Goal: Find specific page/section: Find specific page/section

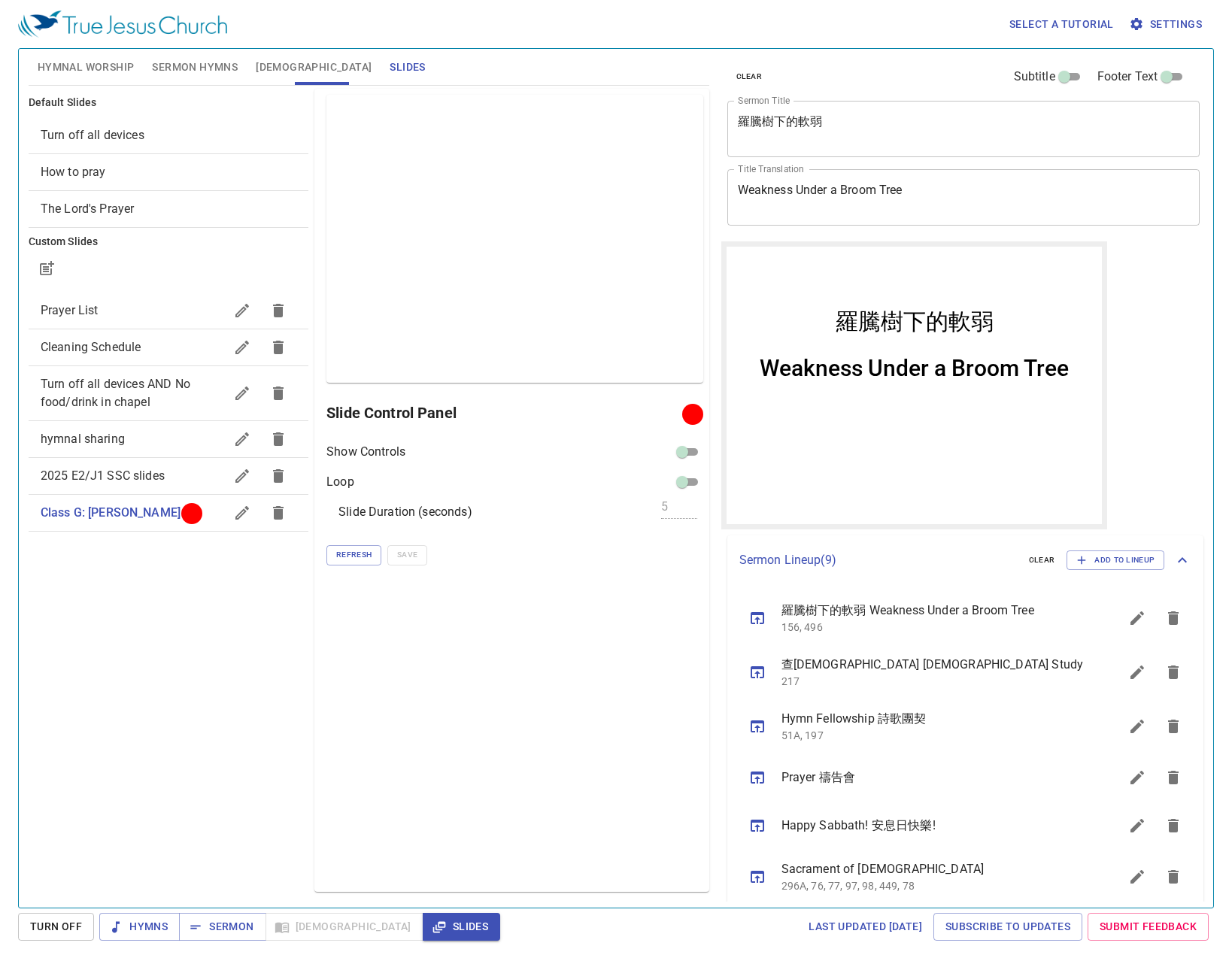
scroll to position [171, 0]
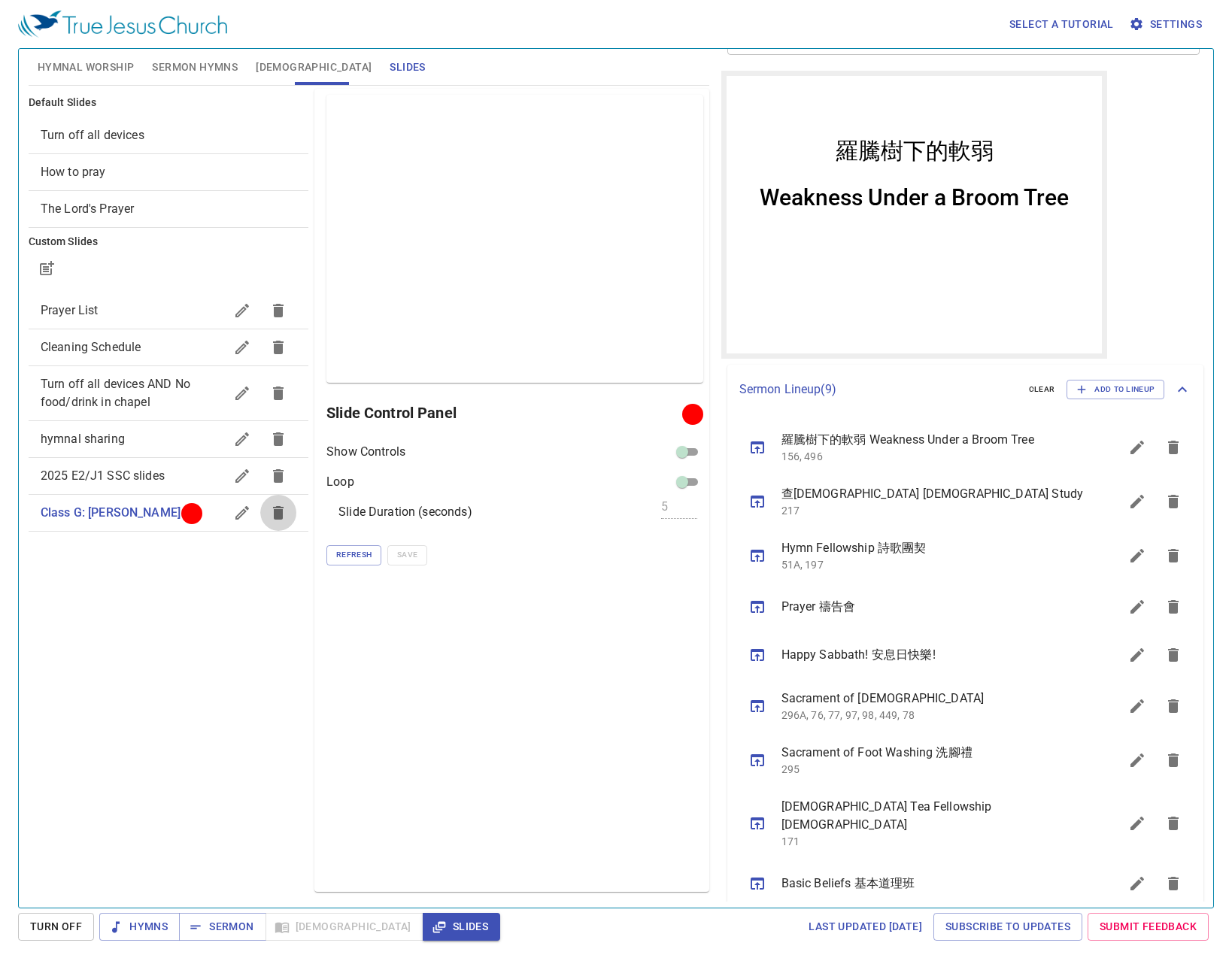
click at [281, 517] on icon "button" at bounding box center [278, 513] width 11 height 13
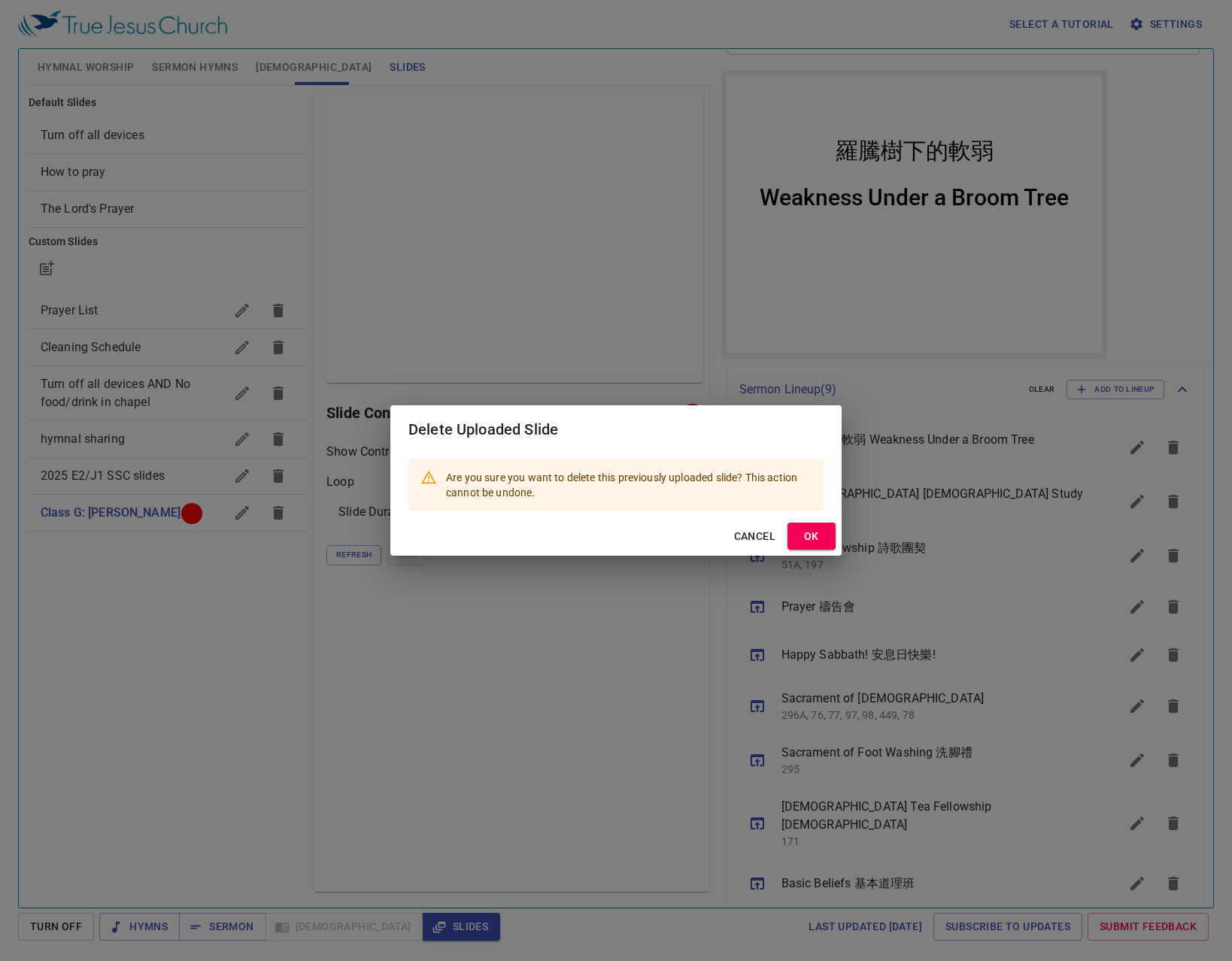
click at [812, 535] on span "OK" at bounding box center [811, 537] width 24 height 19
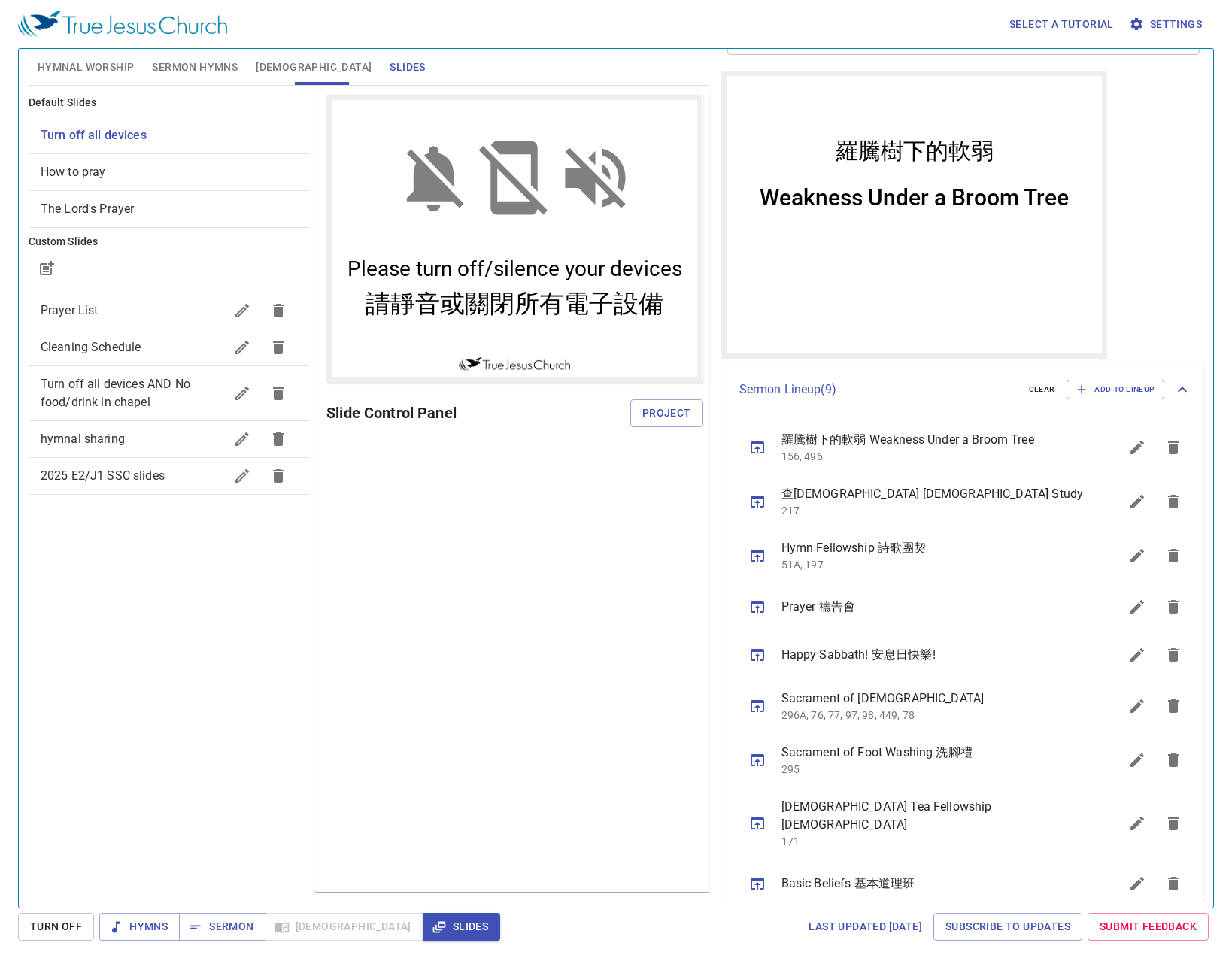
scroll to position [0, 0]
click at [133, 486] on div "2025 E2/J1 SSC slides" at bounding box center [168, 476] width 280 height 37
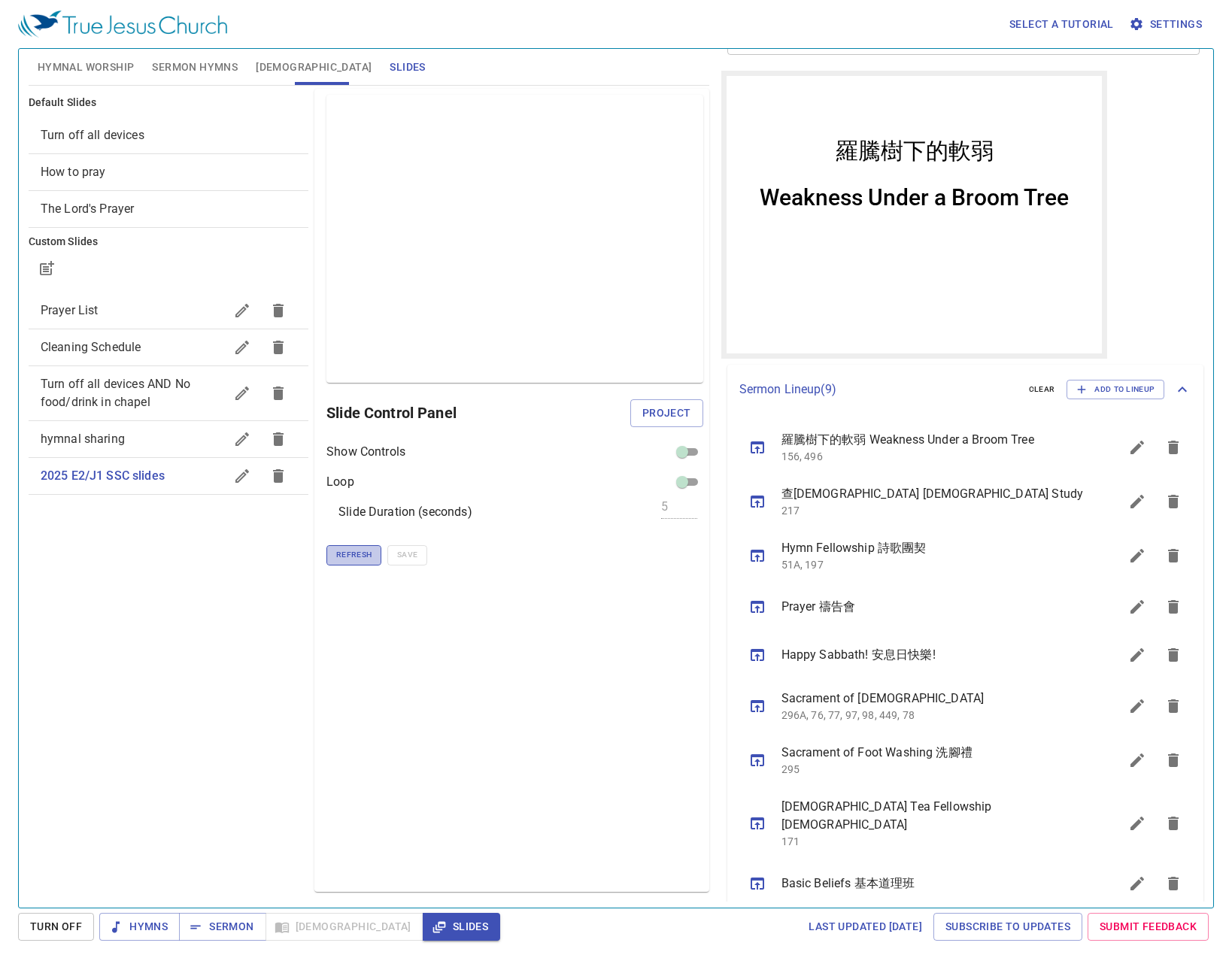
click at [345, 554] on span "Refresh" at bounding box center [354, 554] width 36 height 13
click at [365, 558] on span "Refresh" at bounding box center [354, 554] width 36 height 13
click at [582, 45] on div "Select a tutorial Settings" at bounding box center [612, 24] width 1190 height 48
click at [651, 678] on div "Preview Only Slide Control Panel Project Show Controls Loop Slide Duration (sec…" at bounding box center [512, 490] width 394 height 803
